Goal: Book appointment/travel/reservation

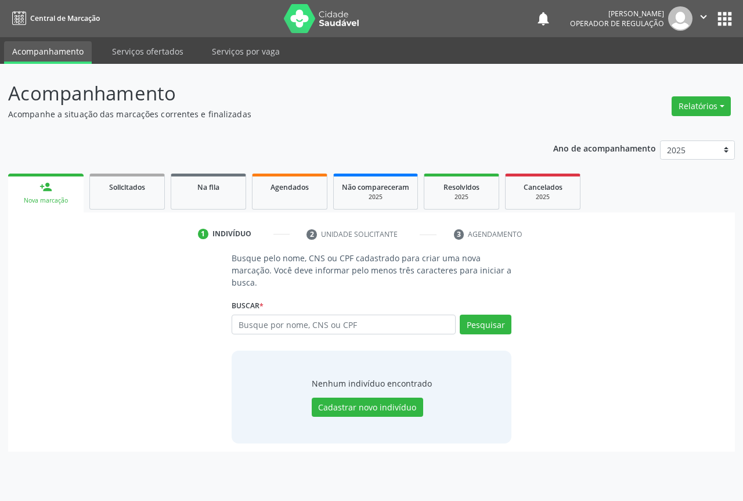
drag, startPoint x: 247, startPoint y: 323, endPoint x: 249, endPoint y: 307, distance: 15.8
click at [249, 323] on input "text" at bounding box center [344, 325] width 224 height 20
click at [252, 324] on input "text" at bounding box center [344, 325] width 224 height 20
type input "701201045225410"
click at [482, 323] on button "Pesquisar" at bounding box center [486, 325] width 52 height 20
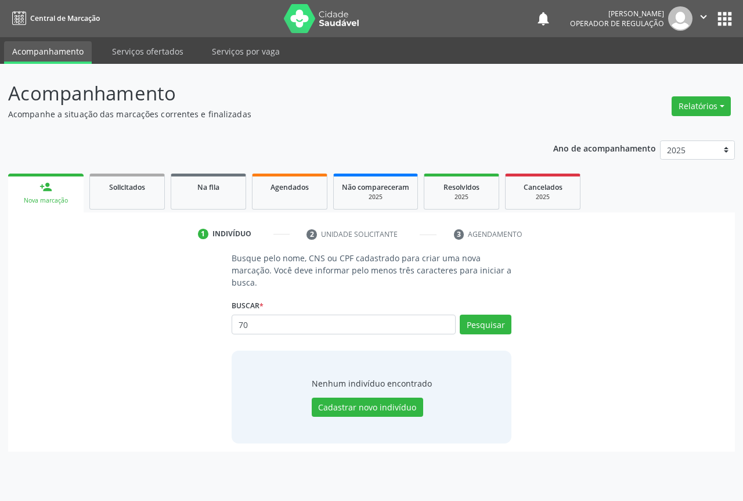
type input "7"
drag, startPoint x: 272, startPoint y: 326, endPoint x: 280, endPoint y: 324, distance: 7.9
click at [276, 326] on input "text" at bounding box center [344, 325] width 224 height 20
type input "701201045225410"
click at [478, 322] on button "Pesquisar" at bounding box center [486, 325] width 52 height 20
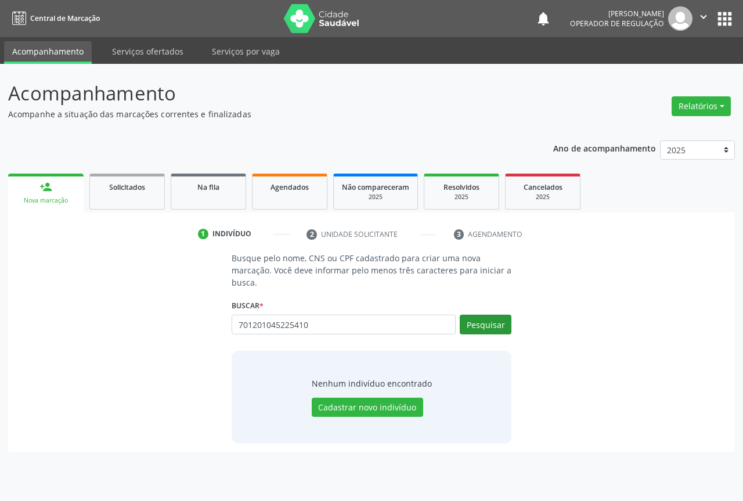
type input "701201045225410"
type input "7"
type input "[PERSON_NAME]"
click at [479, 330] on button "Pesquisar" at bounding box center [486, 325] width 52 height 20
type input "[PERSON_NAME]"
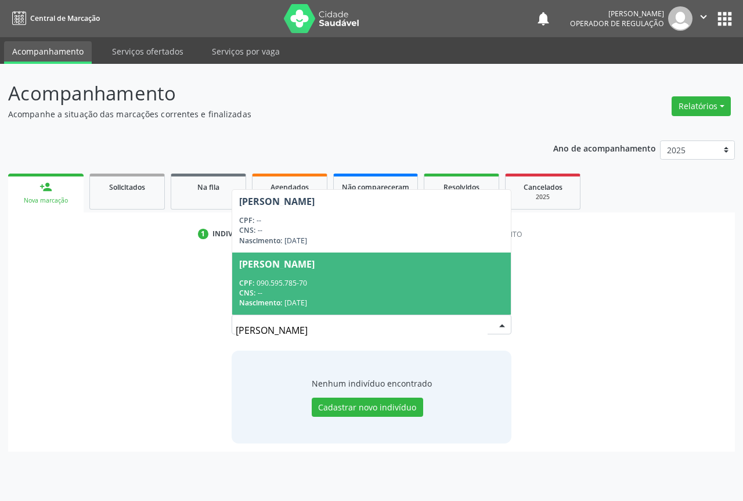
click at [316, 274] on span "[PERSON_NAME] CPF: 090.595.785-70 CNS: -- Nascimento: [DATE]" at bounding box center [371, 283] width 279 height 62
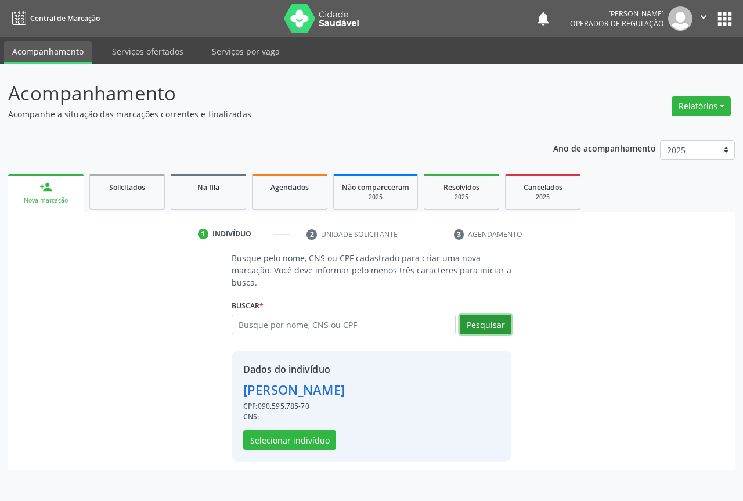
click at [489, 322] on button "Pesquisar" at bounding box center [486, 325] width 52 height 20
click at [284, 439] on button "Selecionar indivíduo" at bounding box center [289, 440] width 93 height 20
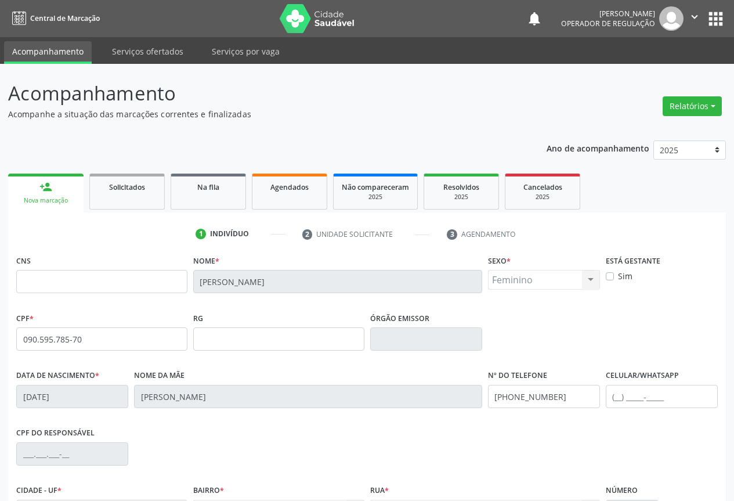
scroll to position [128, 0]
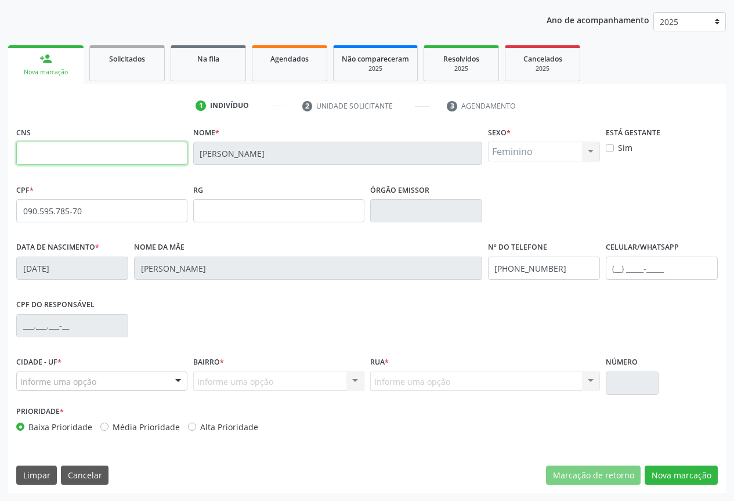
click at [88, 157] on input "text" at bounding box center [101, 153] width 171 height 23
type input "701 2010 4522 5410"
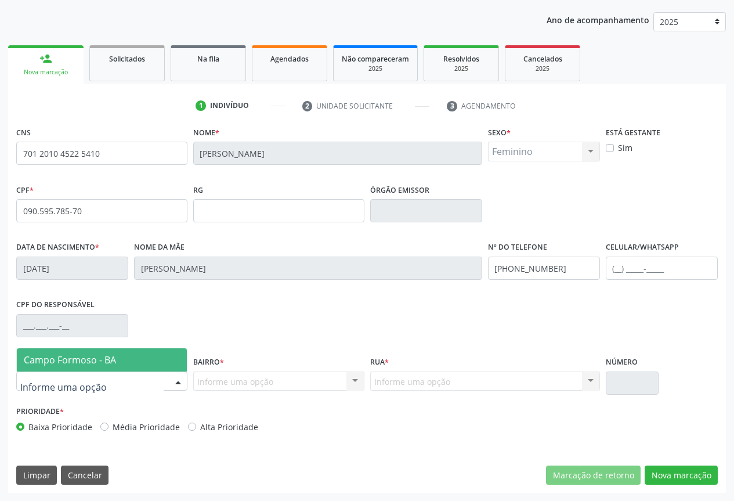
click at [177, 377] on div at bounding box center [177, 382] width 17 height 20
click at [74, 354] on span "Campo Formoso - BA" at bounding box center [70, 359] width 92 height 13
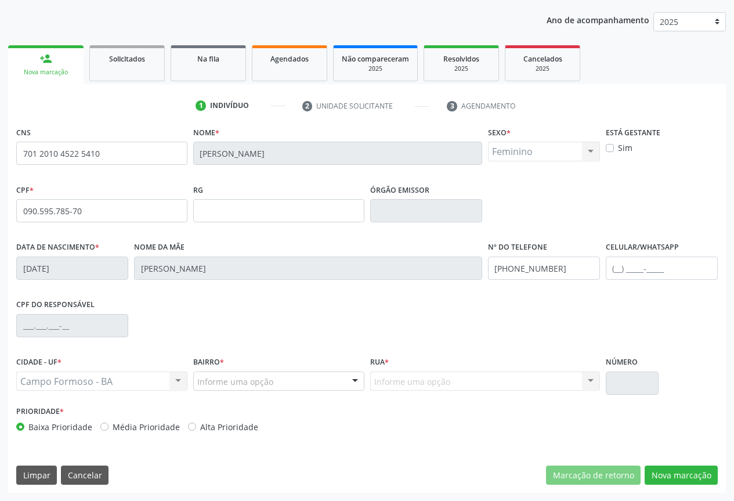
click at [348, 382] on div at bounding box center [354, 382] width 17 height 20
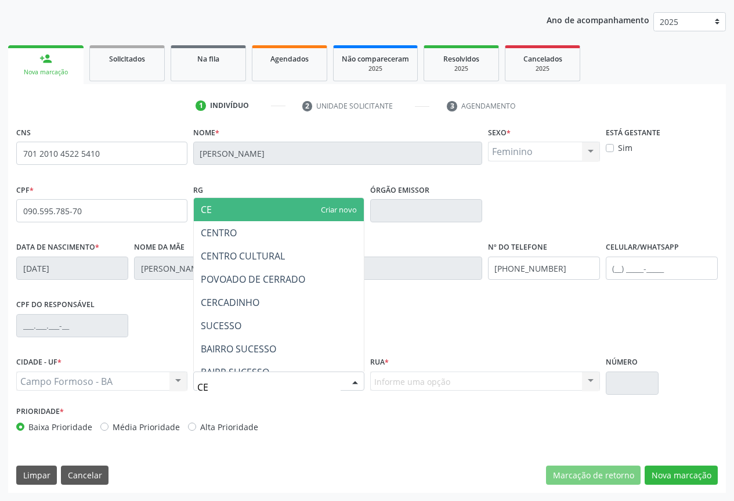
type input "CEN"
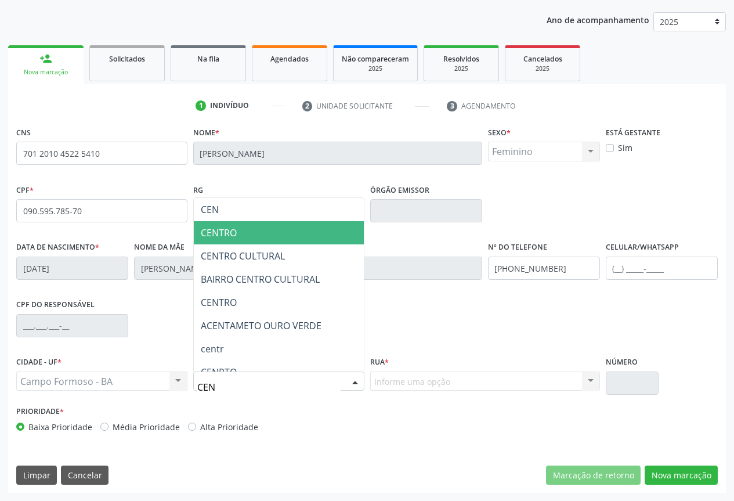
click at [223, 231] on span "CENTRO" at bounding box center [219, 232] width 36 height 13
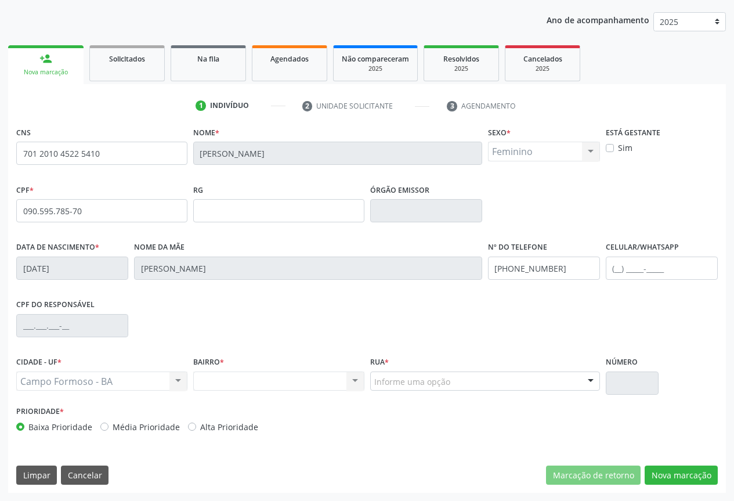
click at [590, 377] on div at bounding box center [590, 382] width 17 height 20
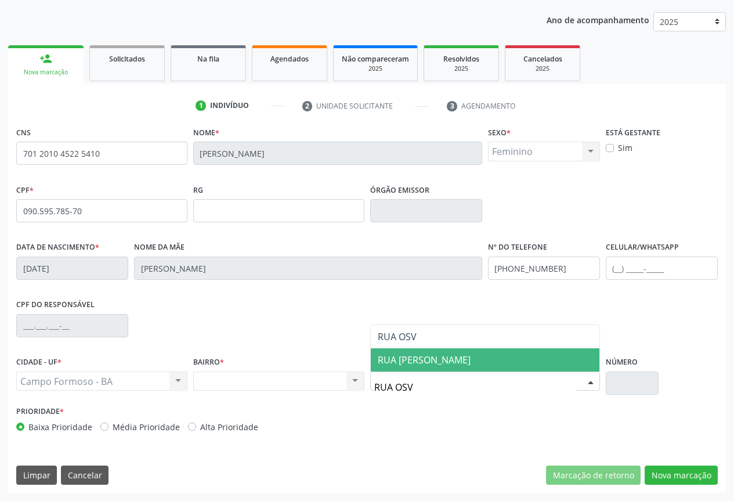
type input "RUA OSVA"
click at [440, 356] on span "RUA [PERSON_NAME]" at bounding box center [424, 359] width 93 height 13
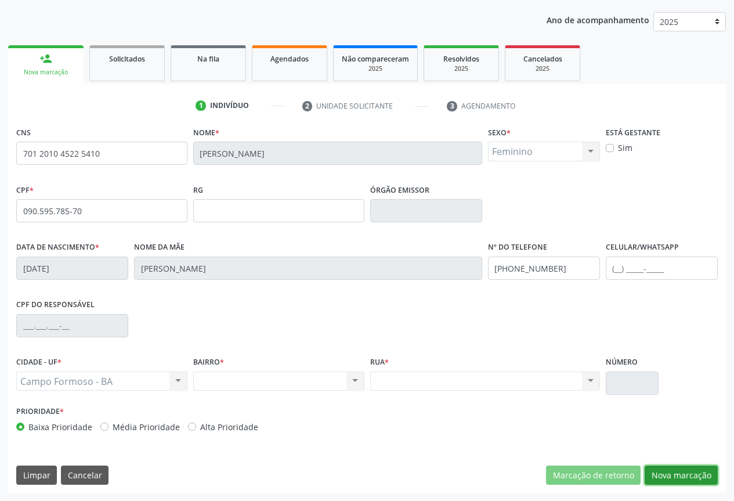
click at [688, 469] on button "Nova marcação" at bounding box center [681, 475] width 73 height 20
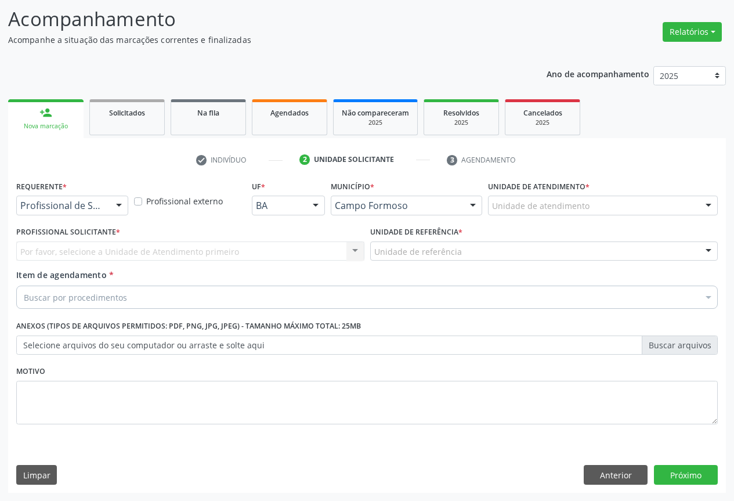
scroll to position [74, 0]
click at [111, 196] on div at bounding box center [118, 206] width 17 height 20
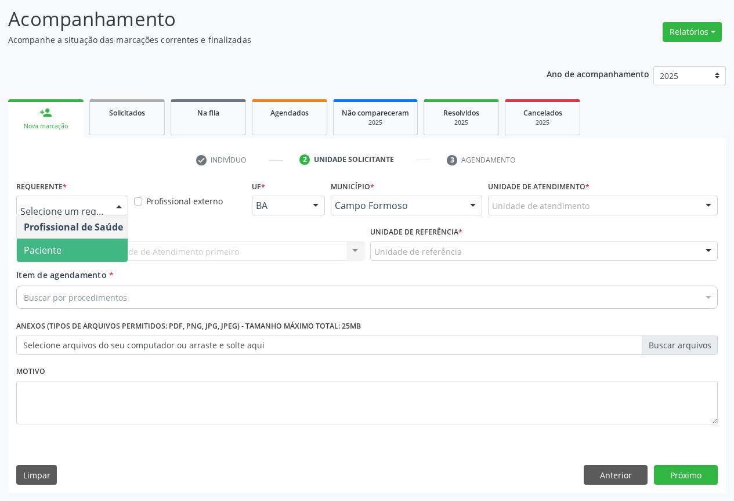
click at [46, 252] on span "Paciente" at bounding box center [43, 250] width 38 height 13
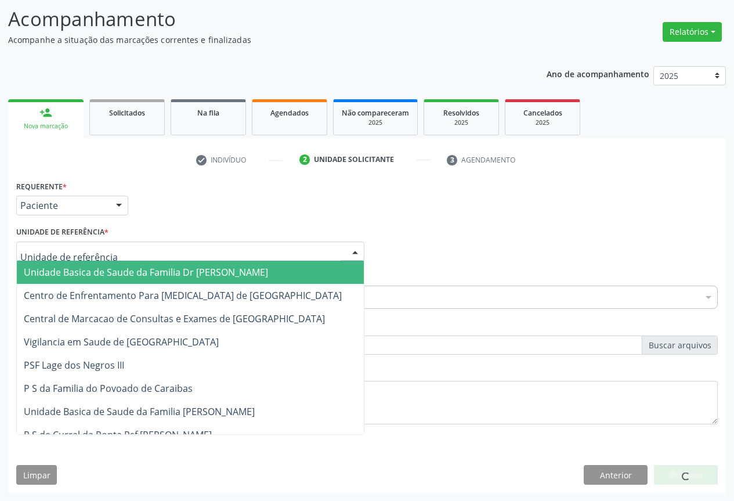
drag, startPoint x: 163, startPoint y: 251, endPoint x: 132, endPoint y: 263, distance: 33.3
click at [163, 250] on div at bounding box center [190, 251] width 348 height 20
click at [101, 273] on span "Unidade Basica de Saude da Familia Dr [PERSON_NAME]" at bounding box center [146, 272] width 244 height 13
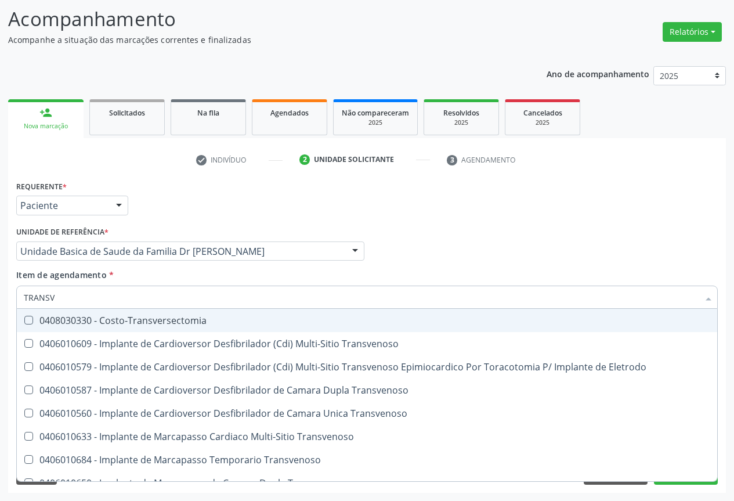
type input "TRANSVA"
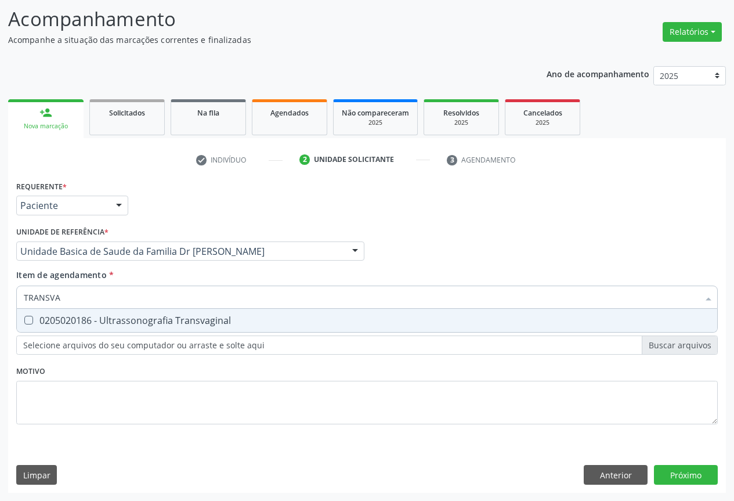
click at [131, 319] on div "0205020186 - Ultrassonografia Transvaginal" at bounding box center [367, 320] width 687 height 9
checkbox Transvaginal "true"
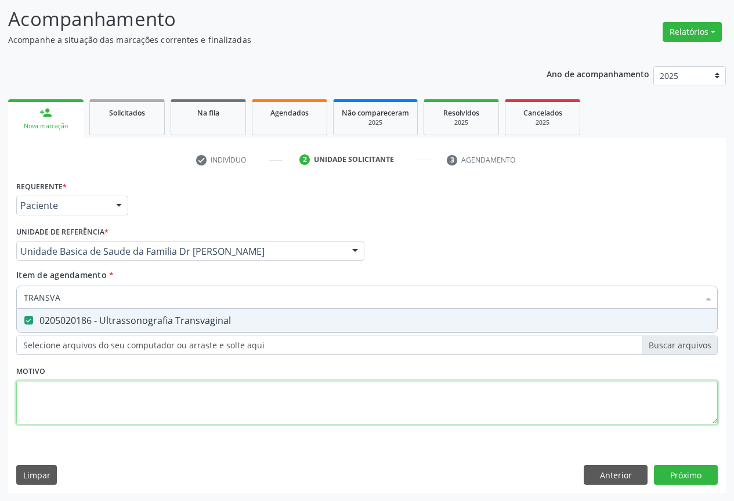
click at [144, 396] on div "Requerente * Paciente Profissional de Saúde Paciente Nenhum resultado encontrad…" at bounding box center [367, 309] width 702 height 263
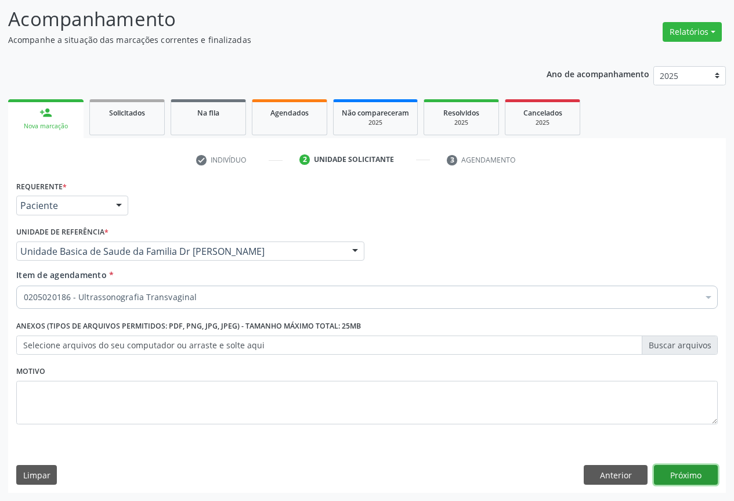
click at [694, 476] on button "Próximo" at bounding box center [686, 475] width 64 height 20
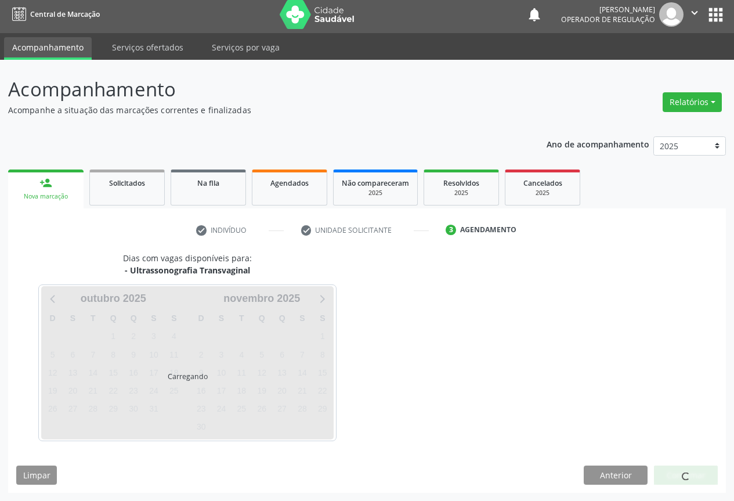
scroll to position [4, 0]
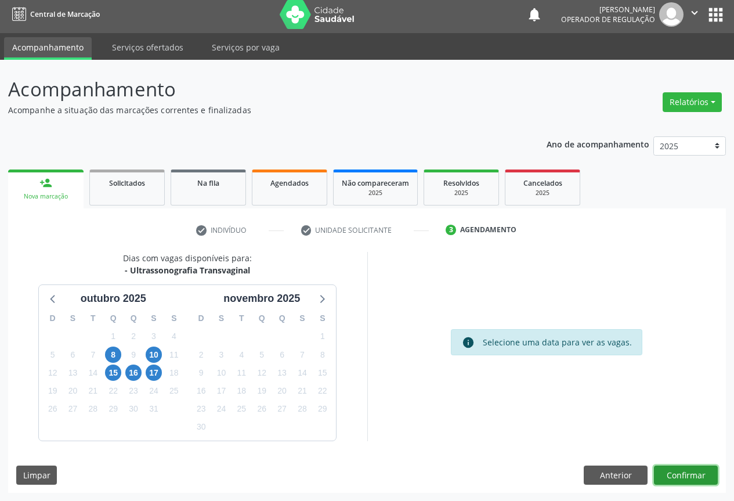
click at [677, 470] on button "Confirmar" at bounding box center [686, 475] width 64 height 20
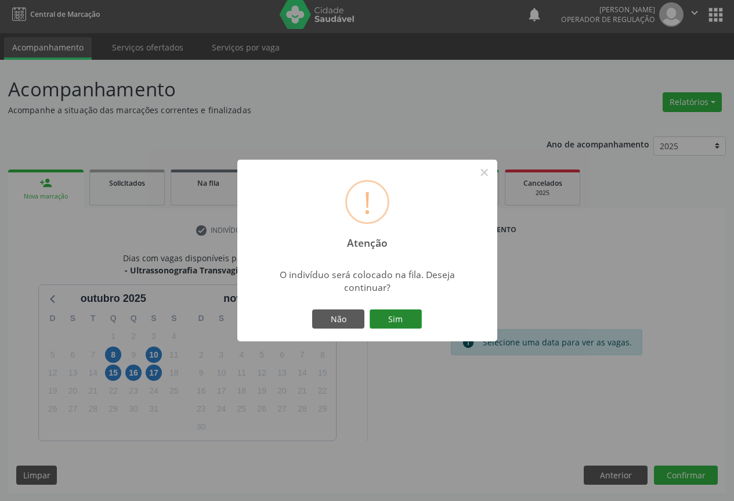
click at [407, 320] on button "Sim" at bounding box center [396, 319] width 52 height 20
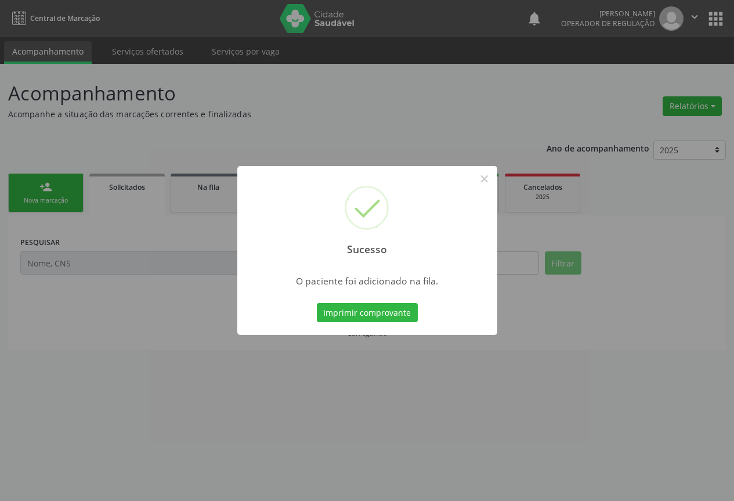
scroll to position [0, 0]
click at [406, 320] on button "Imprimir comprovante" at bounding box center [371, 313] width 101 height 20
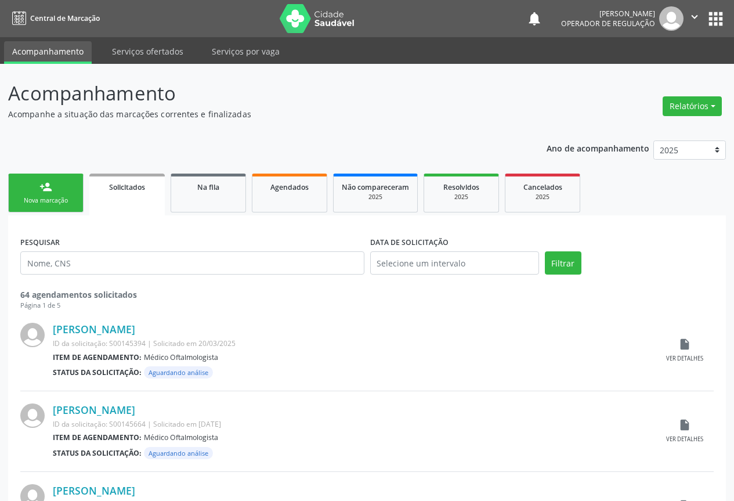
click at [694, 16] on icon "" at bounding box center [694, 16] width 13 height 13
click at [640, 67] on link "Sair" at bounding box center [665, 71] width 80 height 16
